Goal: Task Accomplishment & Management: Manage account settings

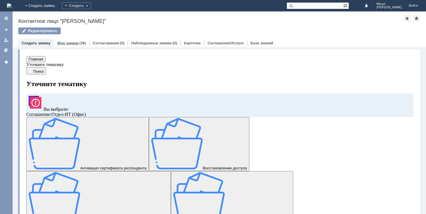
click at [73, 44] on link "Мои заявки" at bounding box center [67, 43] width 21 height 4
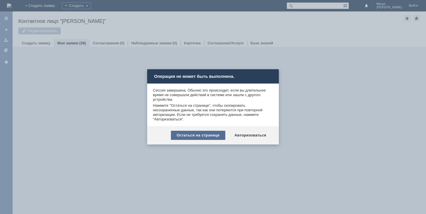
click at [218, 135] on div "Остаться на странице" at bounding box center [198, 135] width 54 height 9
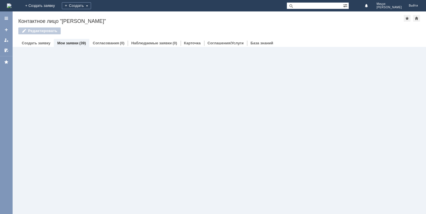
click at [70, 42] on link "Мои заявки" at bounding box center [67, 43] width 21 height 4
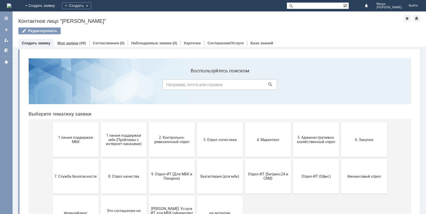
click at [64, 43] on link "Мои заявки" at bounding box center [67, 43] width 21 height 4
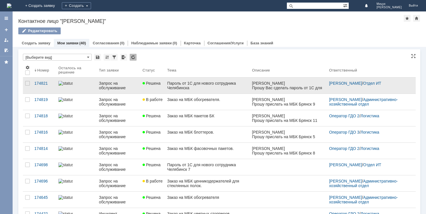
click at [165, 85] on link "Пароль от 1С для нового сотрудника Челябинска" at bounding box center [207, 86] width 85 height 16
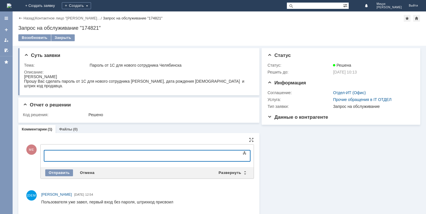
click at [78, 154] on div at bounding box center [90, 155] width 81 height 5
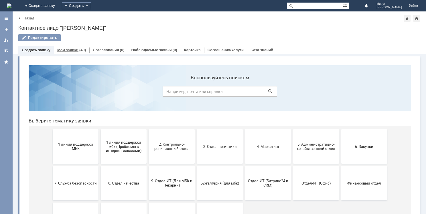
click at [72, 51] on link "Мои заявки" at bounding box center [67, 50] width 21 height 4
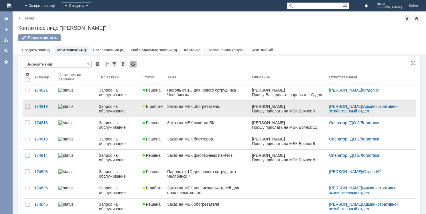
click at [185, 112] on link "Заказ на МБК обогревателя." at bounding box center [207, 109] width 85 height 16
